Goal: Information Seeking & Learning: Learn about a topic

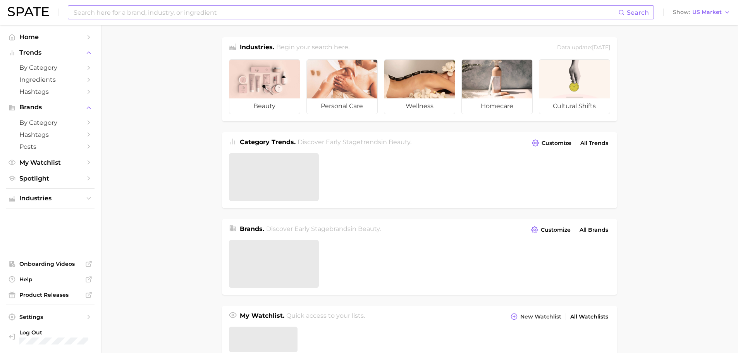
click at [94, 13] on input at bounding box center [346, 12] width 546 height 13
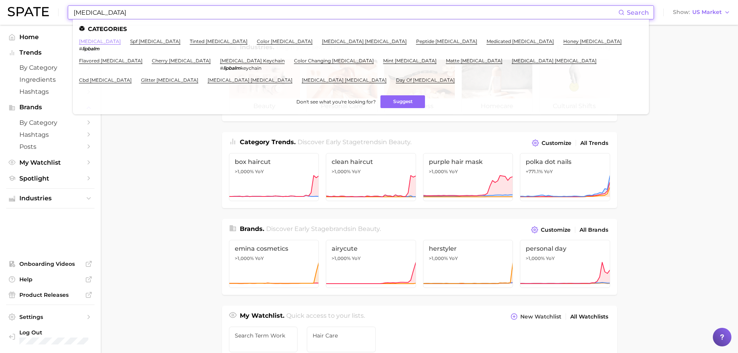
type input "[MEDICAL_DATA]"
click at [94, 42] on link "[MEDICAL_DATA]" at bounding box center [100, 41] width 42 height 6
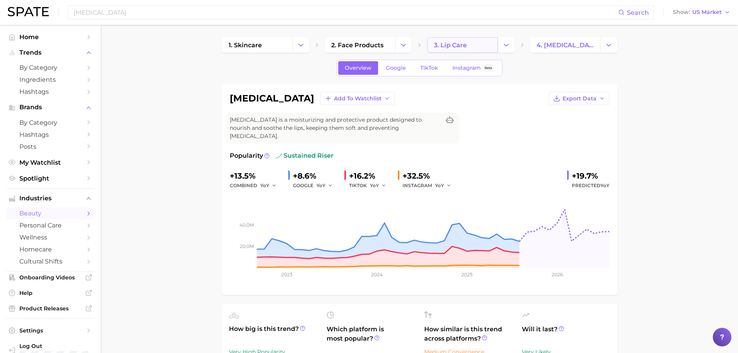
click at [444, 41] on span "3. lip care" at bounding box center [450, 44] width 33 height 7
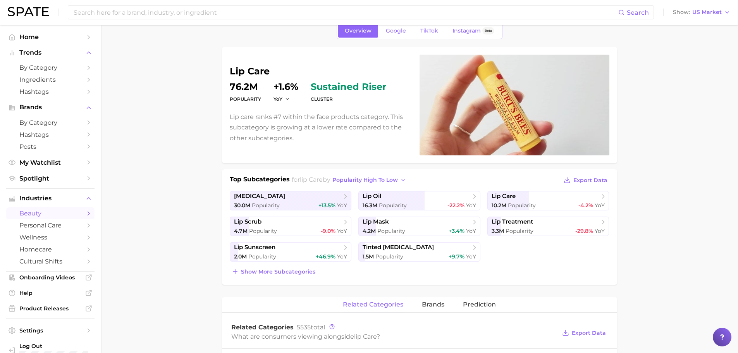
scroll to position [78, 0]
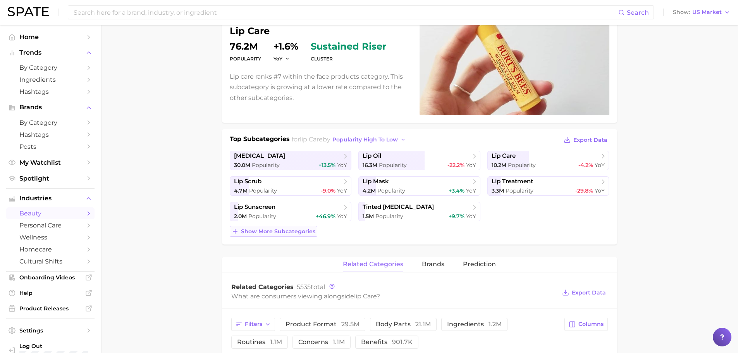
click at [257, 228] on button "Show more subcategories" at bounding box center [274, 231] width 88 height 11
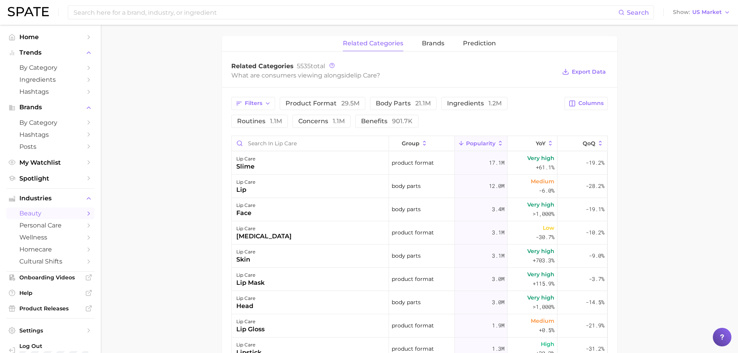
scroll to position [504, 0]
click at [324, 100] on span "product format 29.5m" at bounding box center [323, 103] width 74 height 6
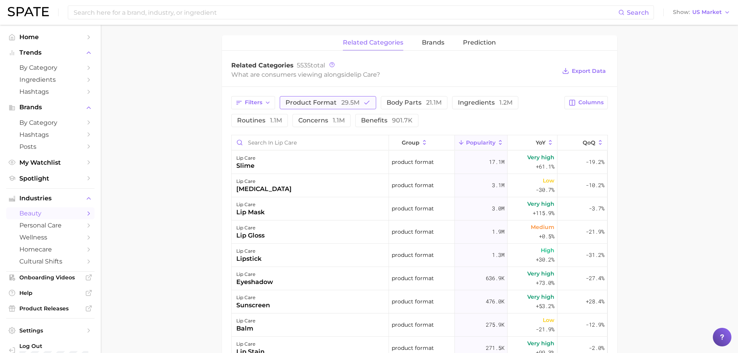
click at [324, 100] on span "product format 29.5m" at bounding box center [323, 103] width 74 height 6
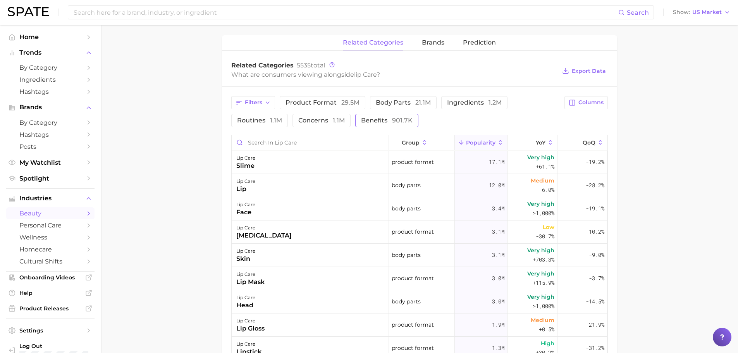
click at [377, 126] on button "benefits 901.7k" at bounding box center [386, 120] width 63 height 13
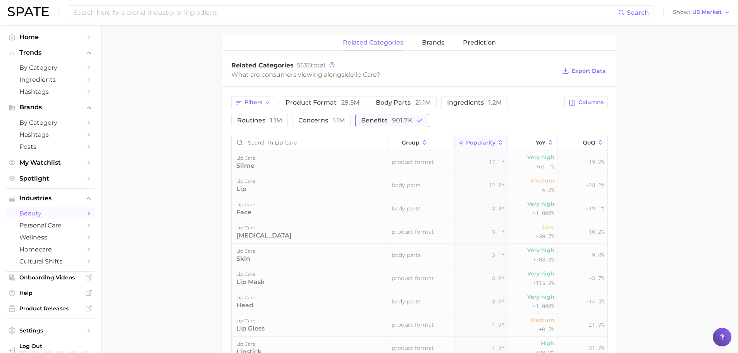
click at [376, 123] on span "benefits 901.7k" at bounding box center [387, 120] width 52 height 6
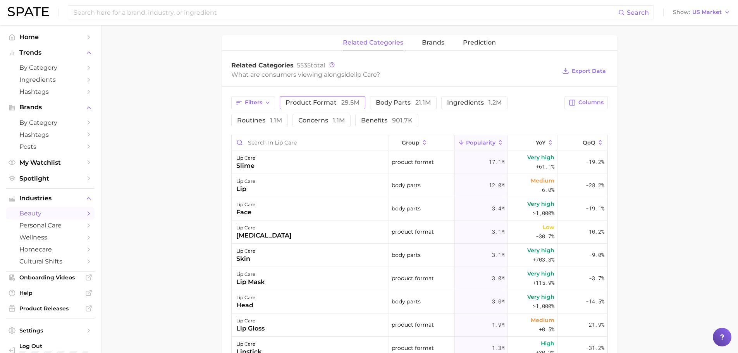
click at [360, 106] on button "product format 29.5m" at bounding box center [323, 102] width 86 height 13
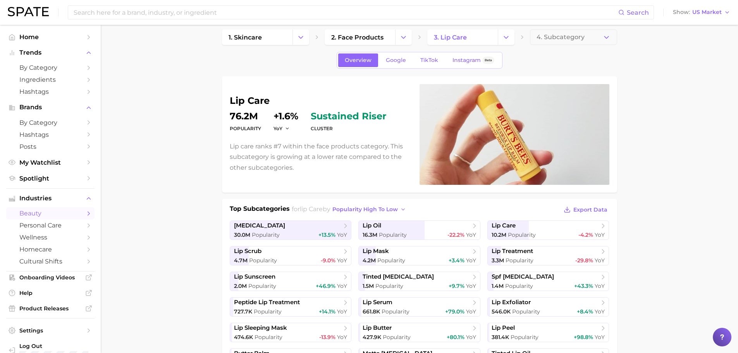
scroll to position [0, 0]
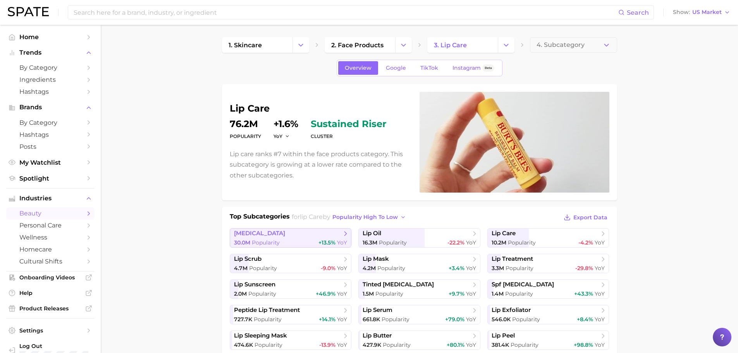
click at [265, 236] on span "[MEDICAL_DATA]" at bounding box center [288, 234] width 108 height 8
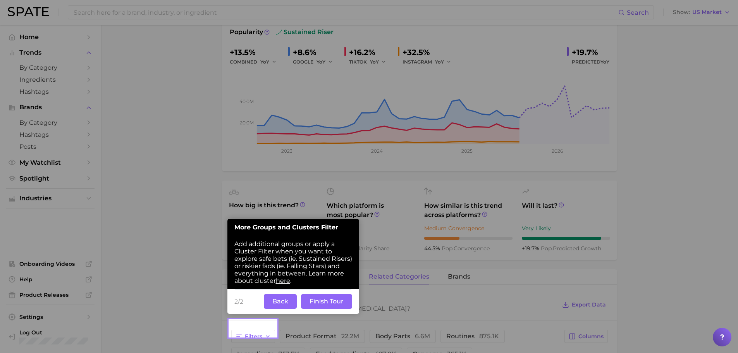
scroll to position [125, 0]
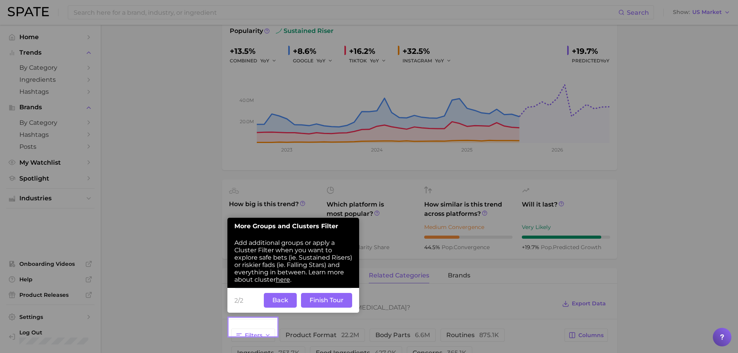
click at [322, 304] on button "Finish Tour" at bounding box center [326, 300] width 51 height 15
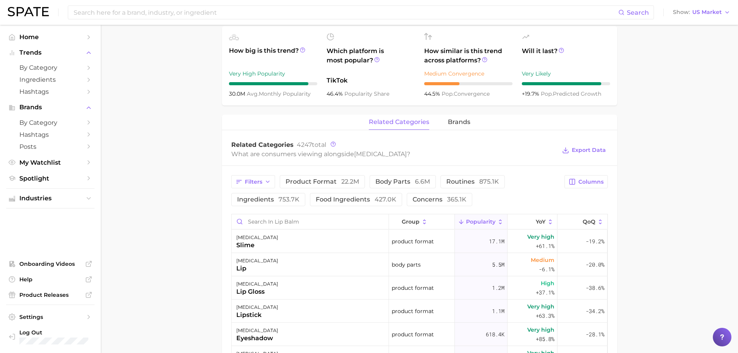
scroll to position [280, 0]
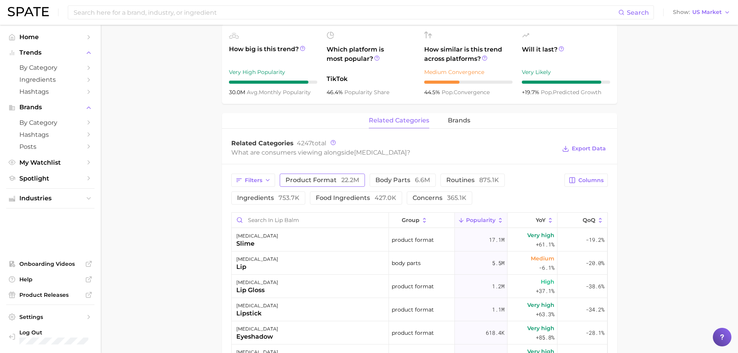
click at [335, 177] on span "product format 22.2m" at bounding box center [323, 180] width 74 height 6
click at [248, 177] on span "Filters" at bounding box center [253, 180] width 17 height 7
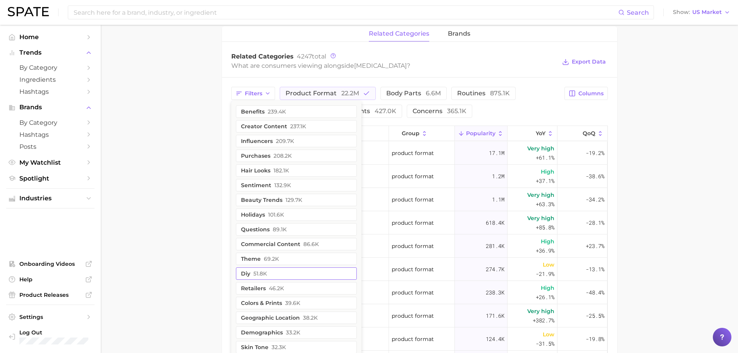
scroll to position [328, 0]
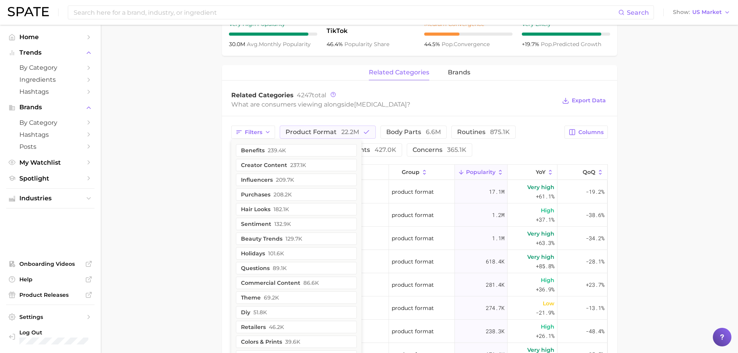
click at [213, 168] on main "1. skincare 2. face products 3. lip care 4. [MEDICAL_DATA] Overview Google TikT…" at bounding box center [420, 131] width 638 height 869
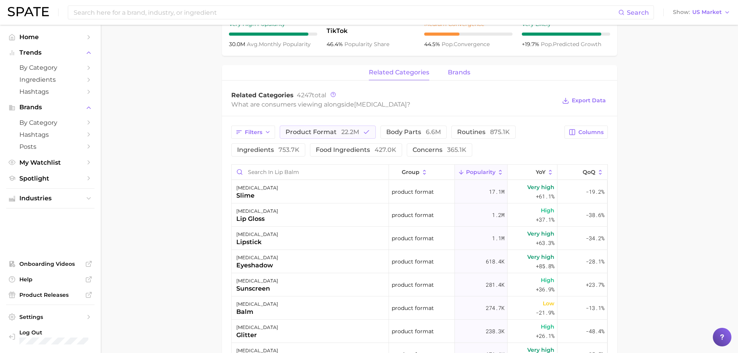
click at [454, 69] on span "brands" at bounding box center [459, 72] width 22 height 7
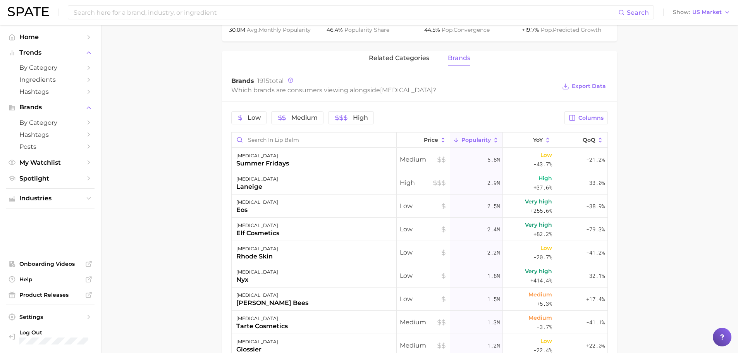
scroll to position [233, 0]
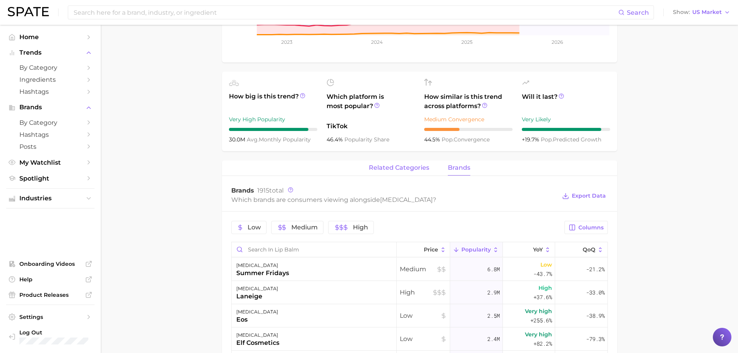
click at [423, 164] on button "related categories" at bounding box center [399, 167] width 60 height 15
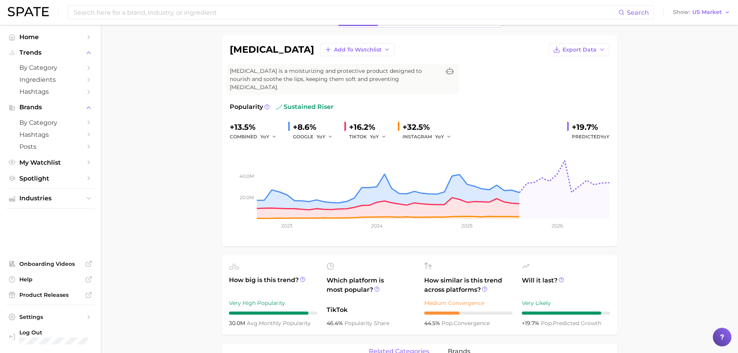
scroll to position [0, 0]
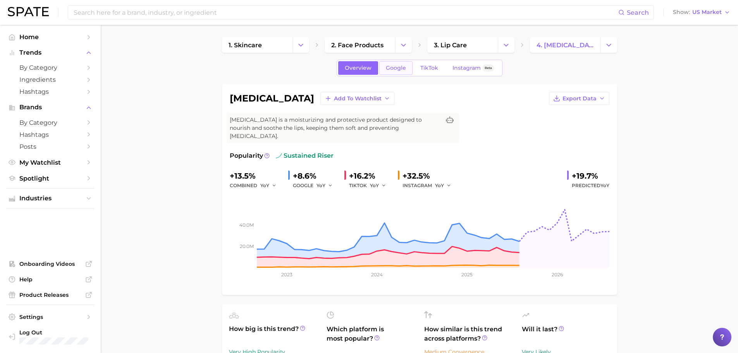
click at [392, 67] on span "Google" at bounding box center [396, 68] width 20 height 7
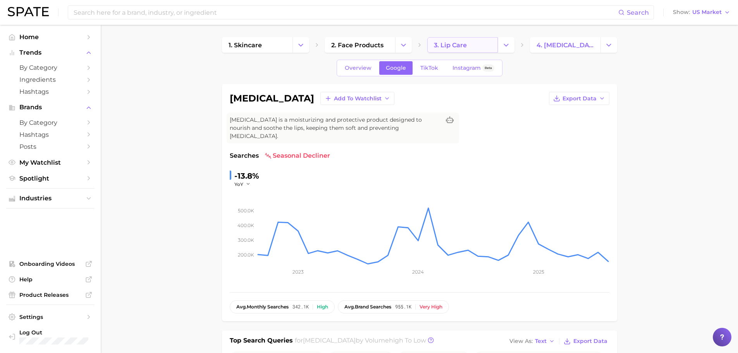
click at [450, 50] on link "3. lip care" at bounding box center [463, 45] width 71 height 16
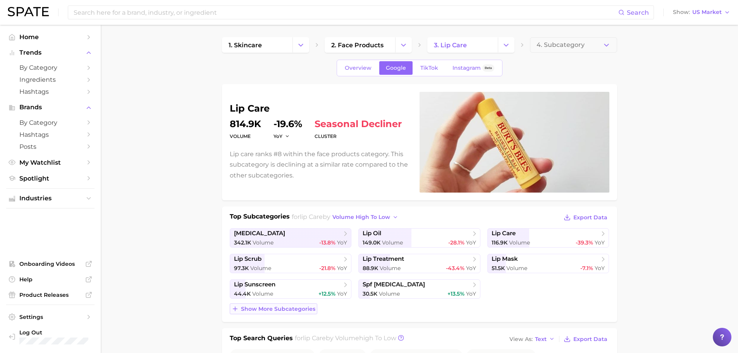
click at [260, 309] on span "Show more subcategories" at bounding box center [278, 309] width 74 height 7
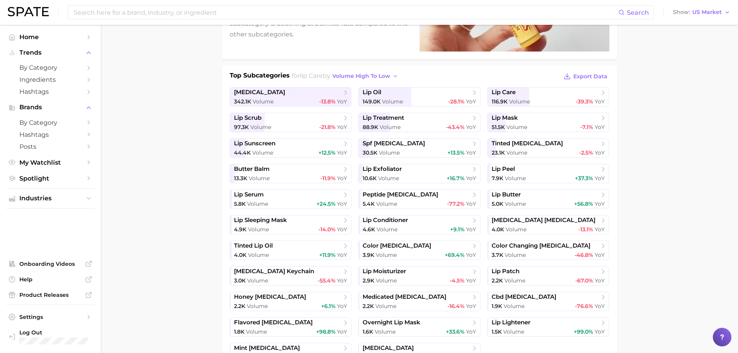
scroll to position [155, 0]
